Goal: Find specific page/section: Find specific page/section

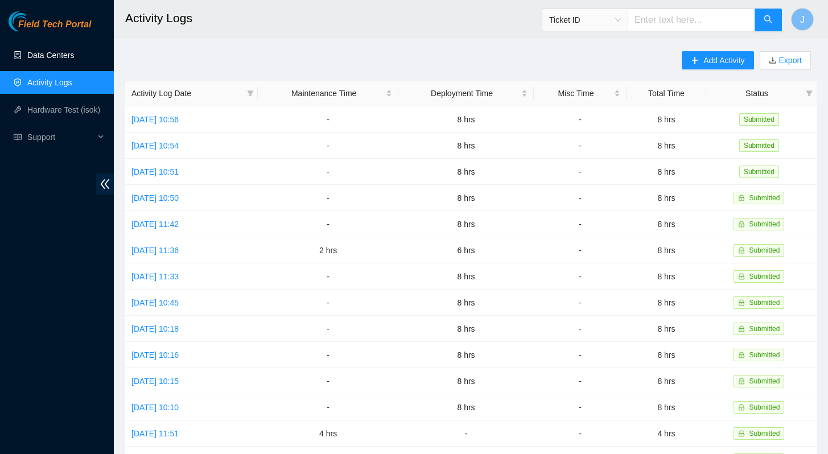
click at [57, 57] on link "Data Centers" at bounding box center [50, 55] width 47 height 9
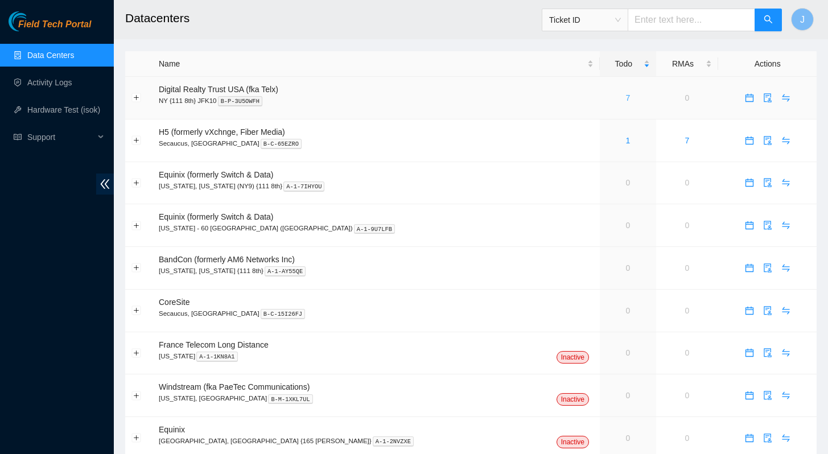
click at [625, 100] on link "7" at bounding box center [627, 97] width 5 height 9
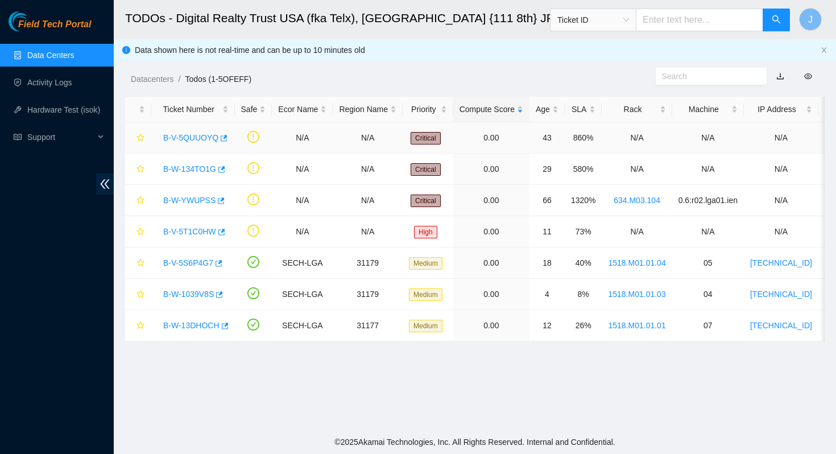
click at [199, 134] on link "B-V-5QUUOYQ" at bounding box center [190, 137] width 55 height 9
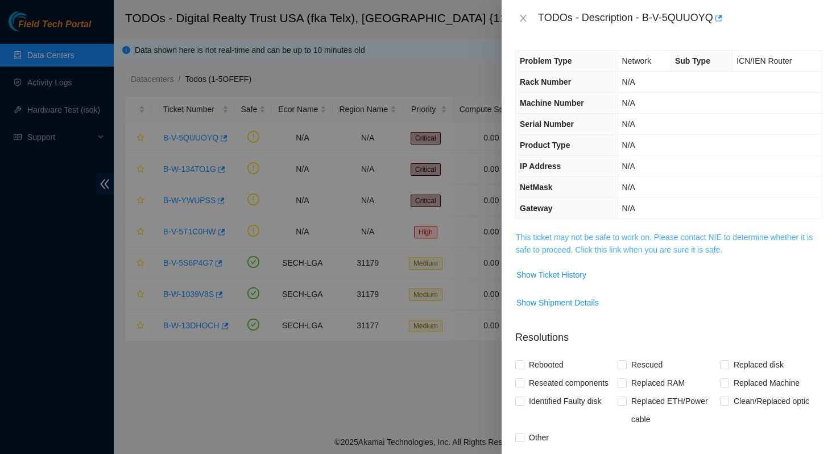
click at [613, 246] on link "This ticket may not be safe to work on. Please contact NIE to determine whether…" at bounding box center [664, 244] width 297 height 22
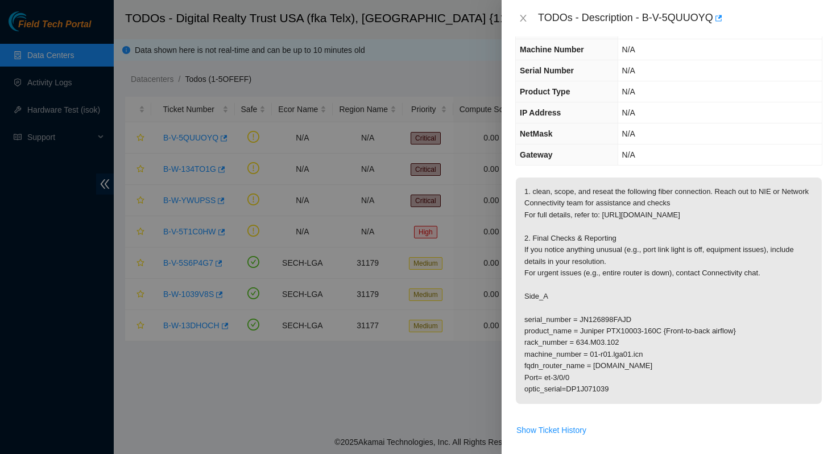
scroll to position [55, 0]
click at [526, 18] on icon "close" at bounding box center [523, 18] width 9 height 9
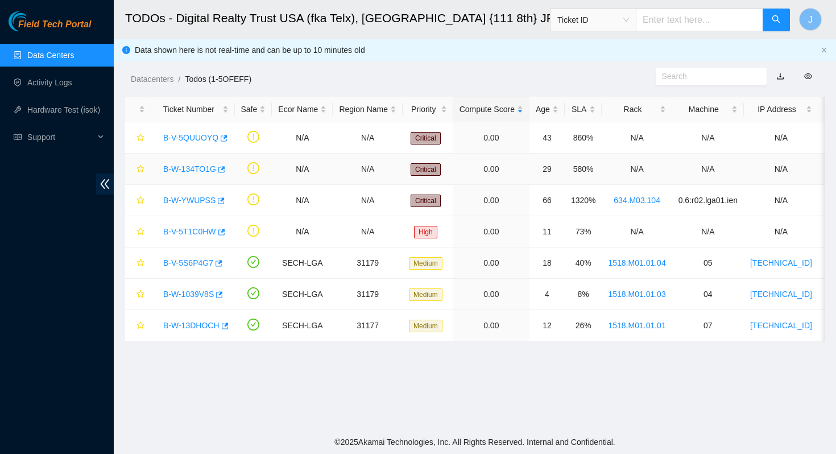
click at [181, 168] on link "B-W-134TO1G" at bounding box center [189, 168] width 53 height 9
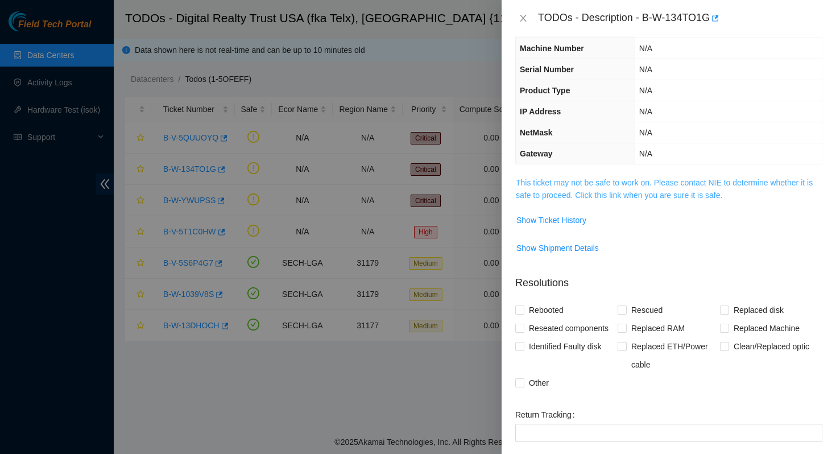
click at [609, 182] on link "This ticket may not be safe to work on. Please contact NIE to determine whether…" at bounding box center [664, 189] width 297 height 22
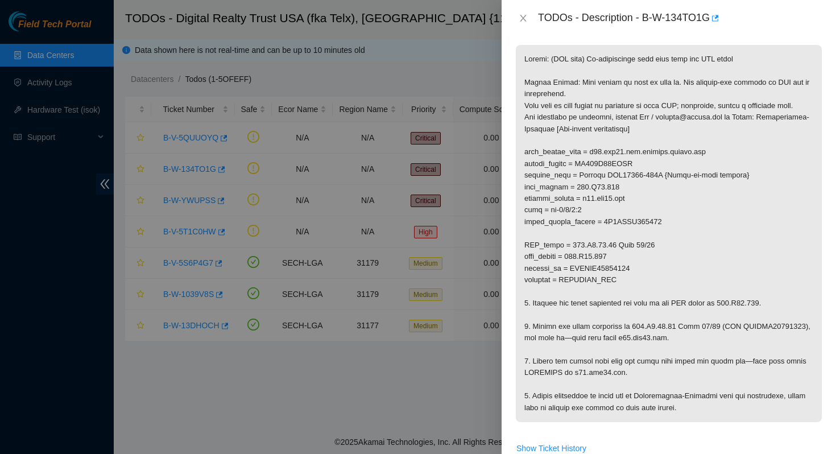
scroll to position [187, 0]
click at [524, 14] on icon "close" at bounding box center [523, 18] width 9 height 9
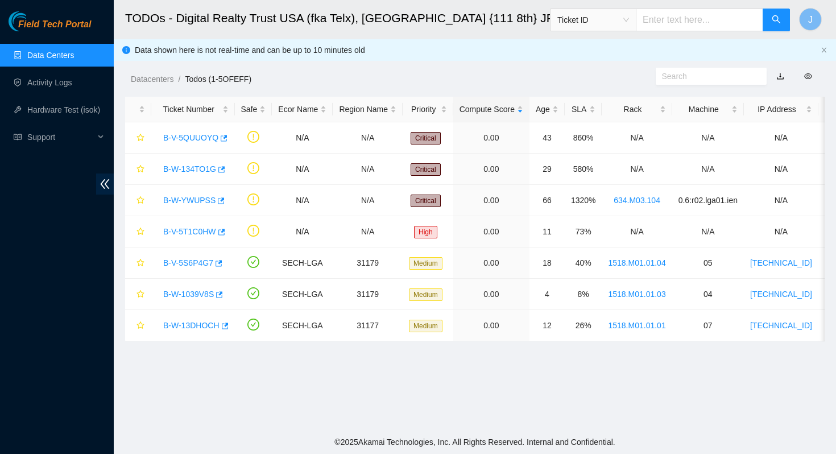
scroll to position [216, 0]
click at [199, 230] on link "B-V-5T1C0HW" at bounding box center [189, 231] width 53 height 9
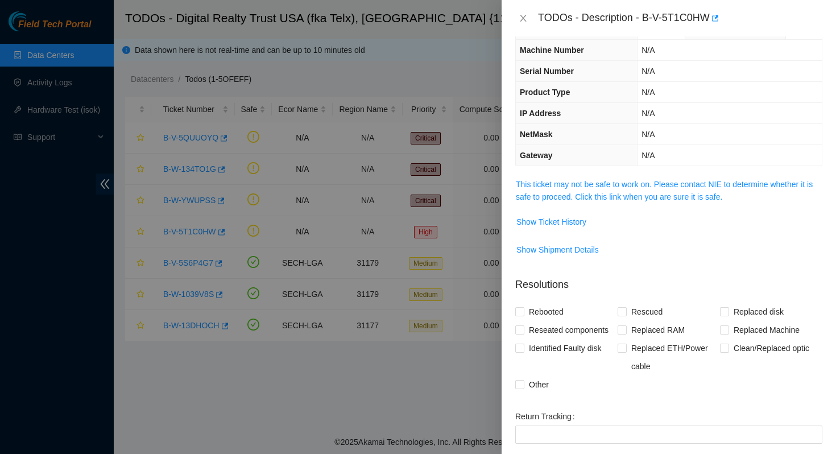
scroll to position [0, 0]
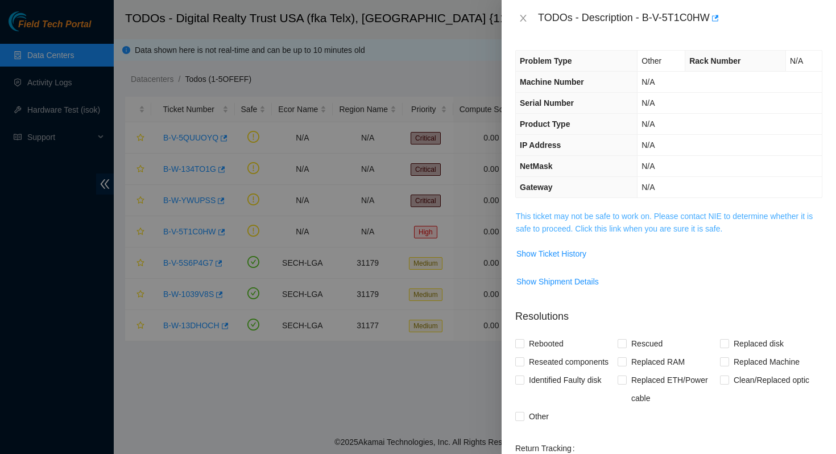
click at [639, 218] on link "This ticket may not be safe to work on. Please contact NIE to determine whether…" at bounding box center [664, 223] width 297 height 22
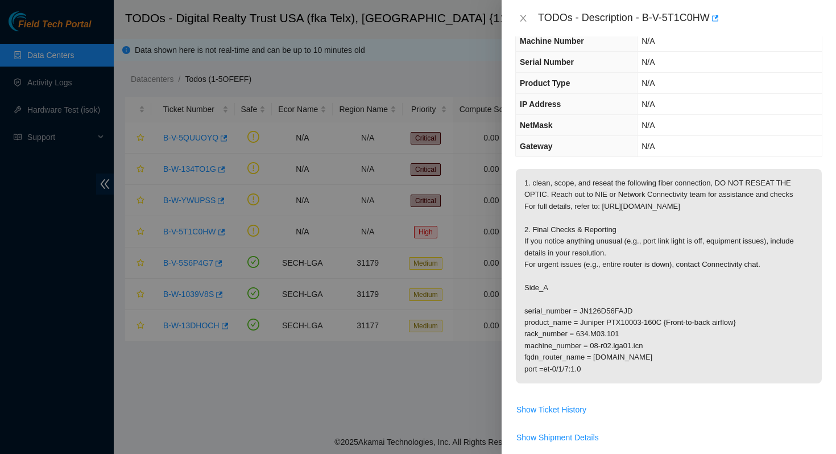
scroll to position [42, 0]
click at [521, 16] on icon "close" at bounding box center [523, 18] width 9 height 9
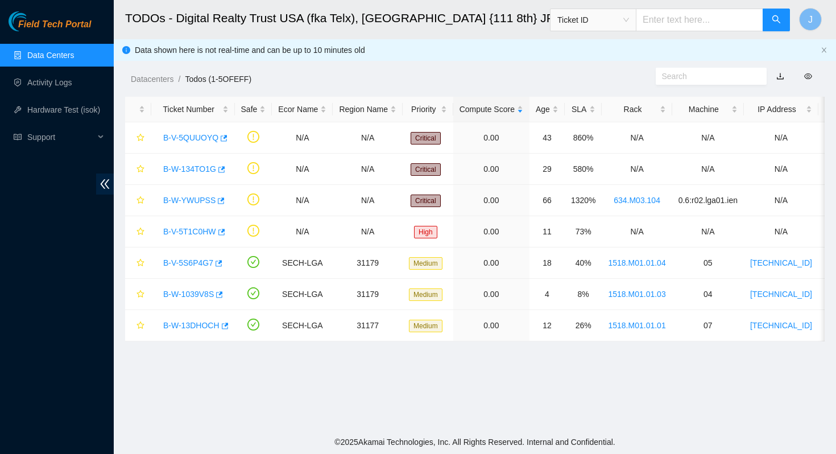
scroll to position [54, 0]
